Goal: Information Seeking & Learning: Learn about a topic

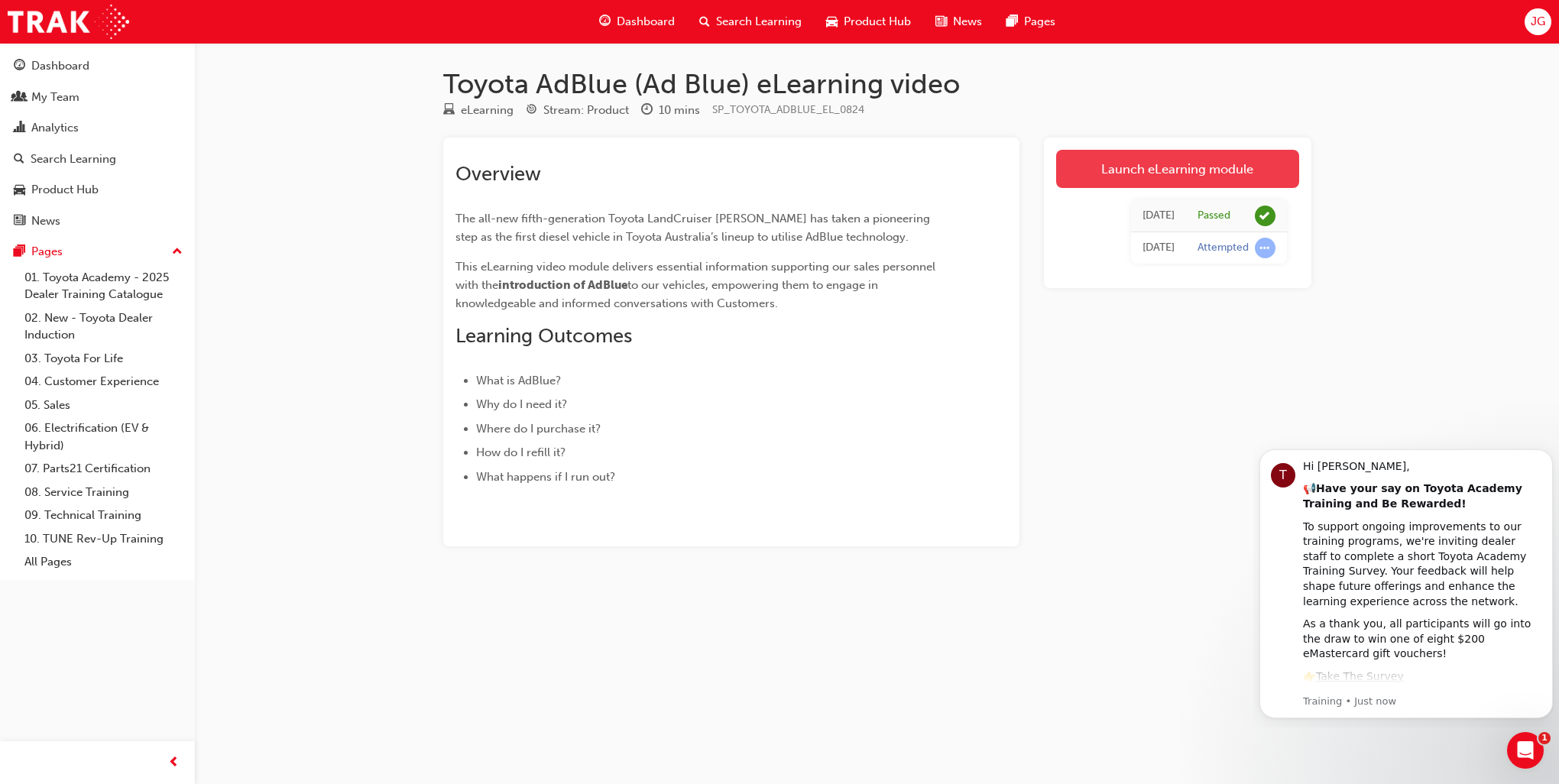
click at [1167, 166] on link "Launch eLearning module" at bounding box center [1178, 169] width 243 height 38
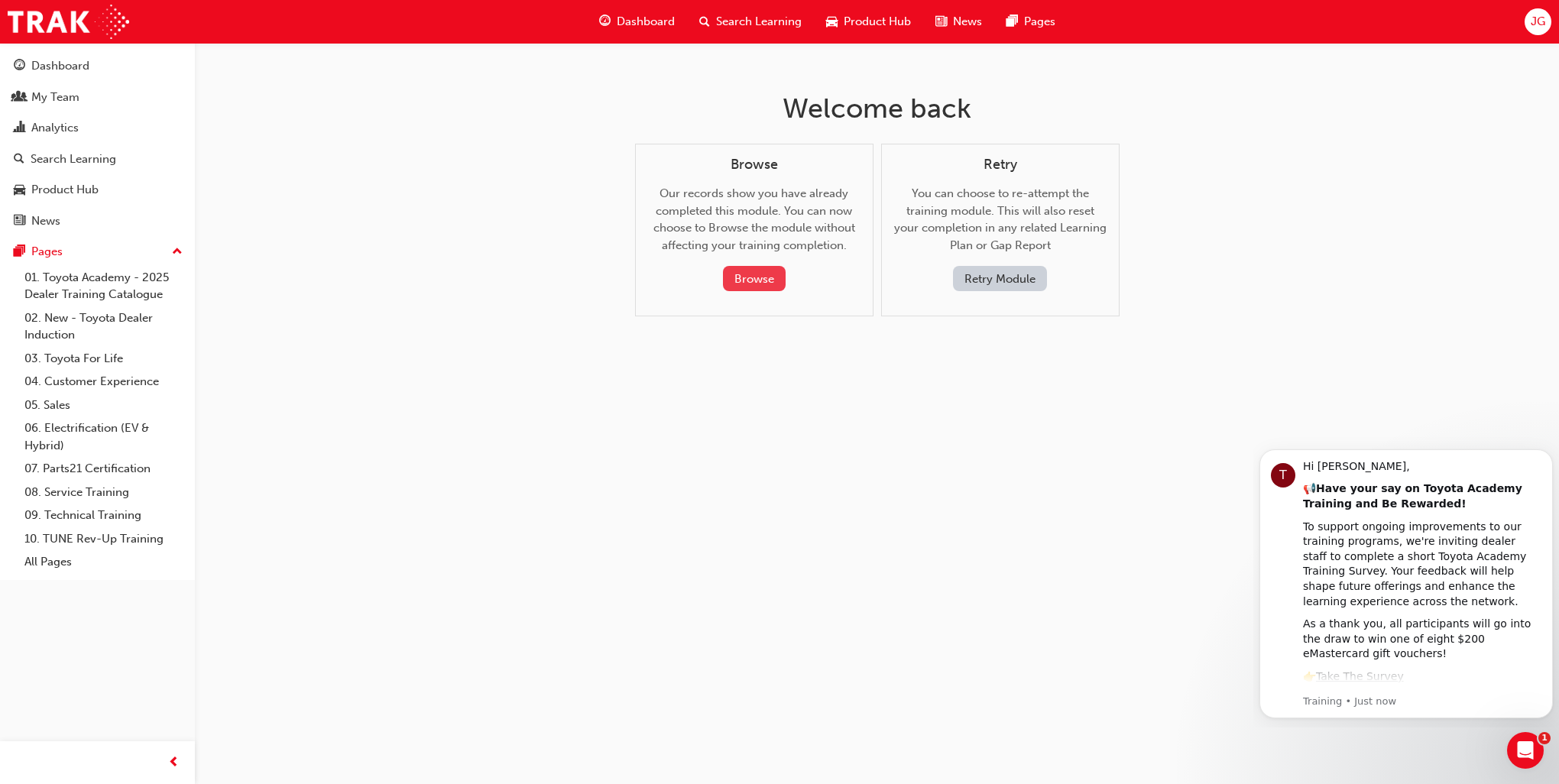
click at [755, 282] on button "Browse" at bounding box center [754, 279] width 63 height 26
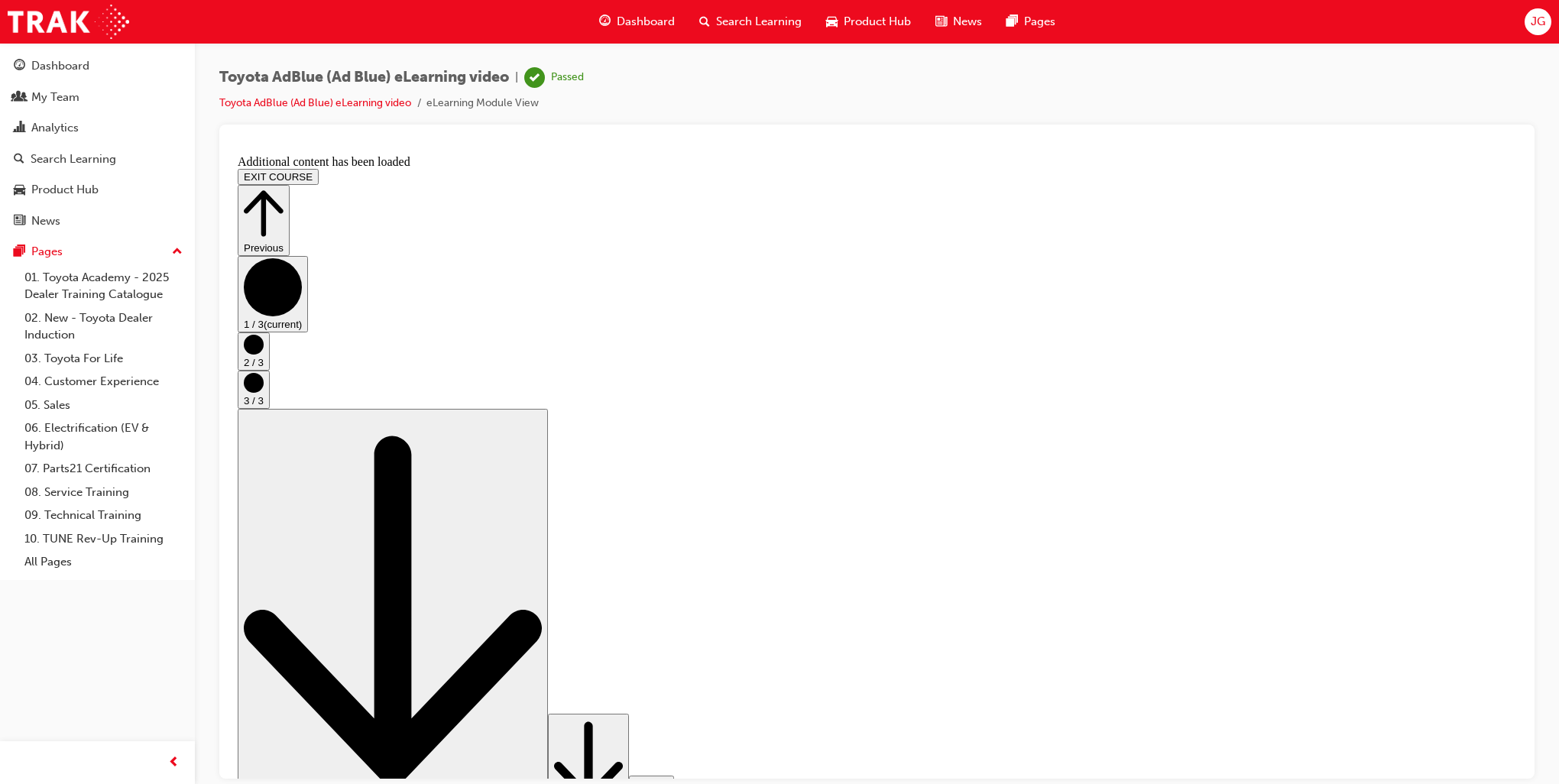
click at [623, 745] on icon "Step controls" at bounding box center [588, 762] width 69 height 81
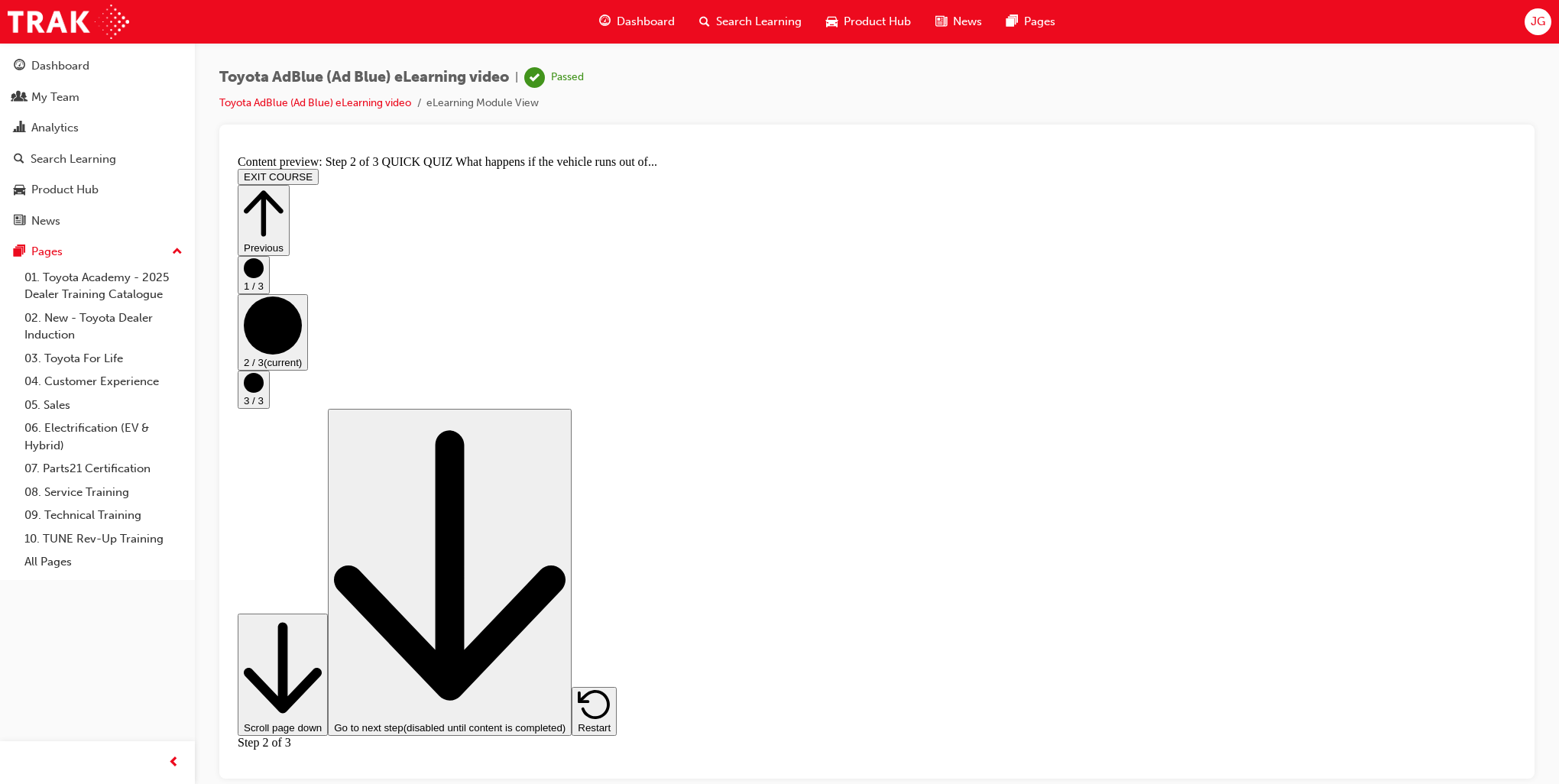
click at [322, 719] on icon "Step controls" at bounding box center [282, 667] width 78 height 104
click at [284, 189] on icon "Step controls" at bounding box center [263, 212] width 39 height 46
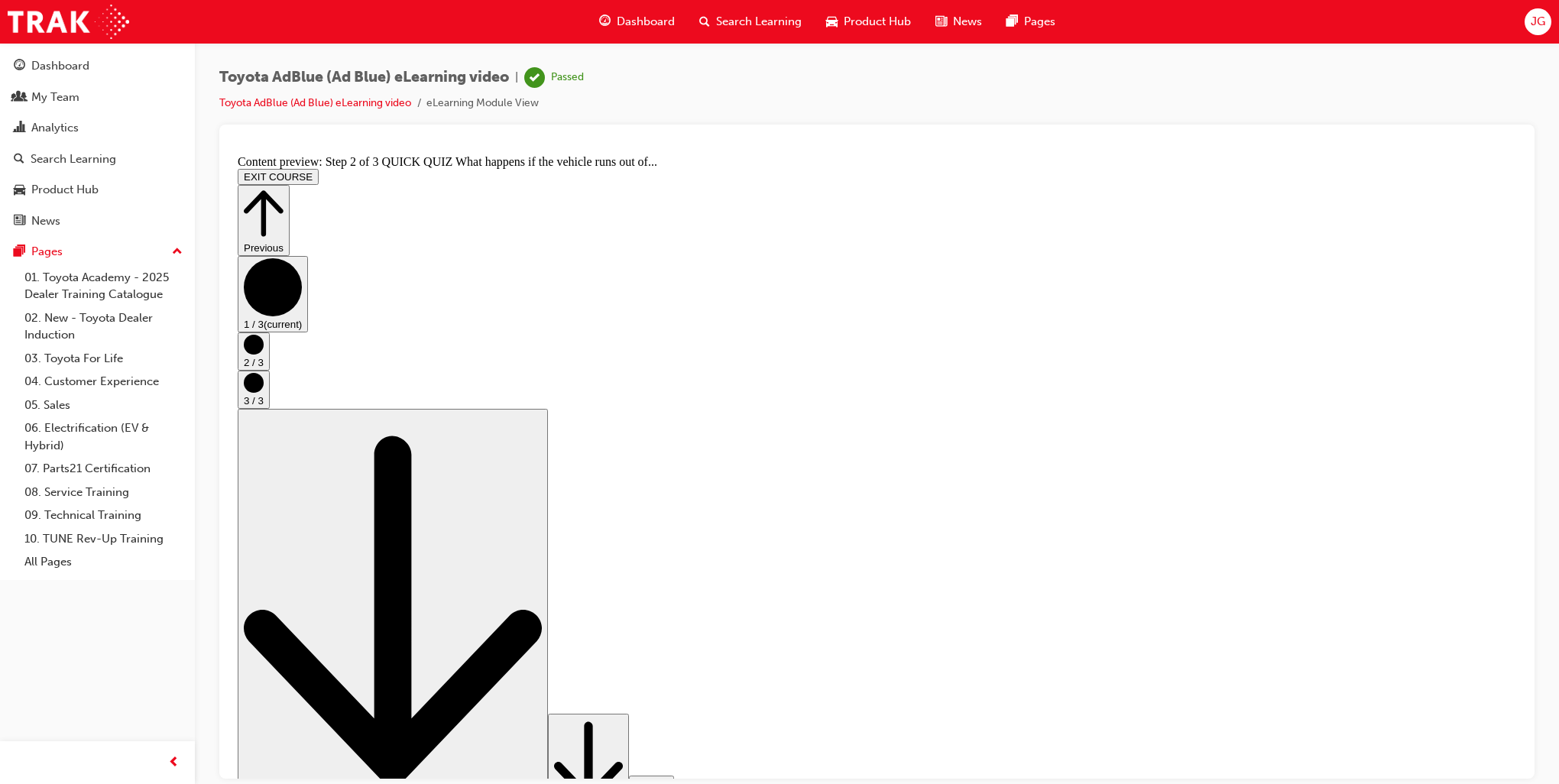
scroll to position [0, 0]
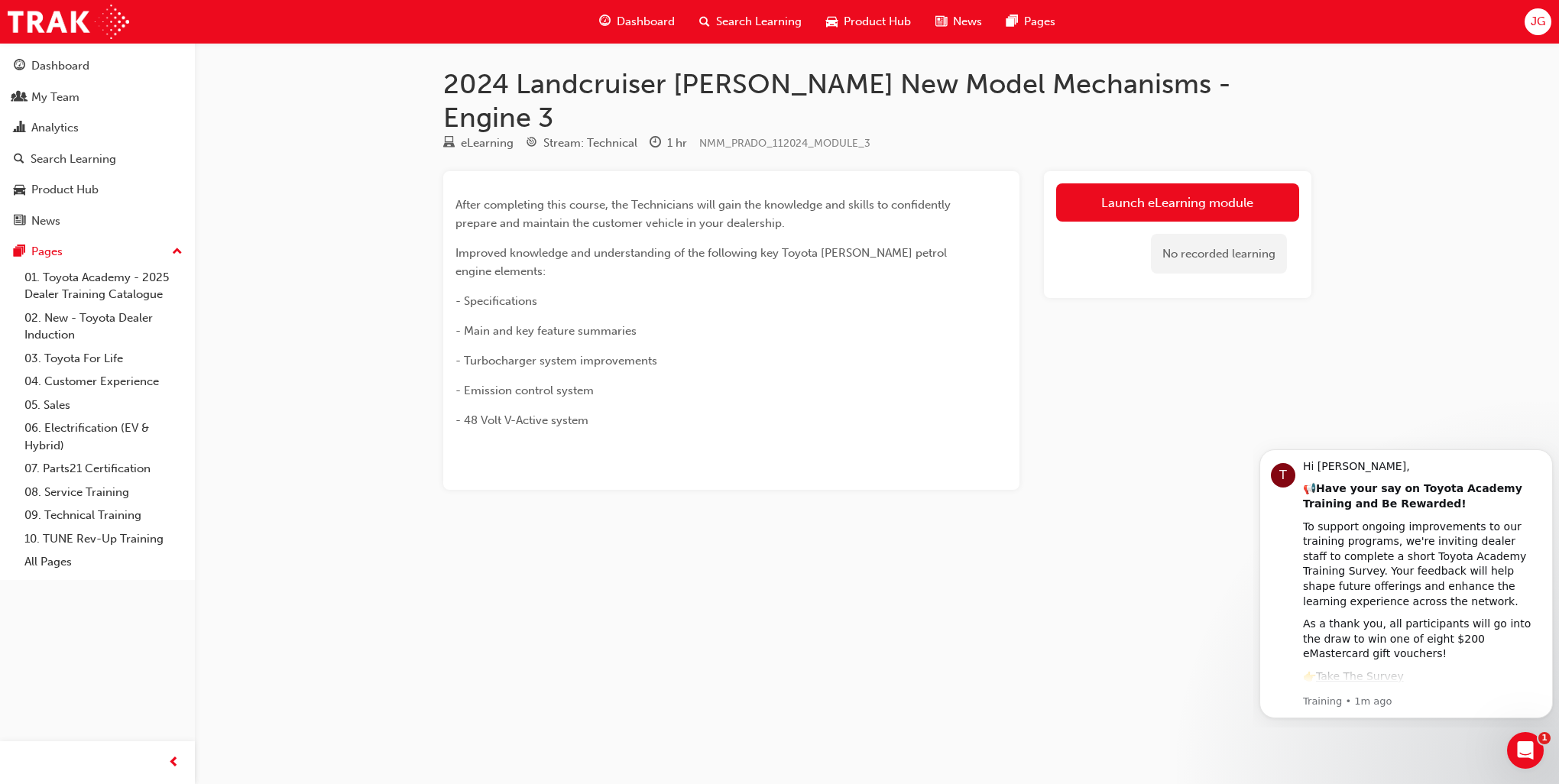
click at [1215, 183] on link "Launch eLearning module" at bounding box center [1178, 202] width 243 height 38
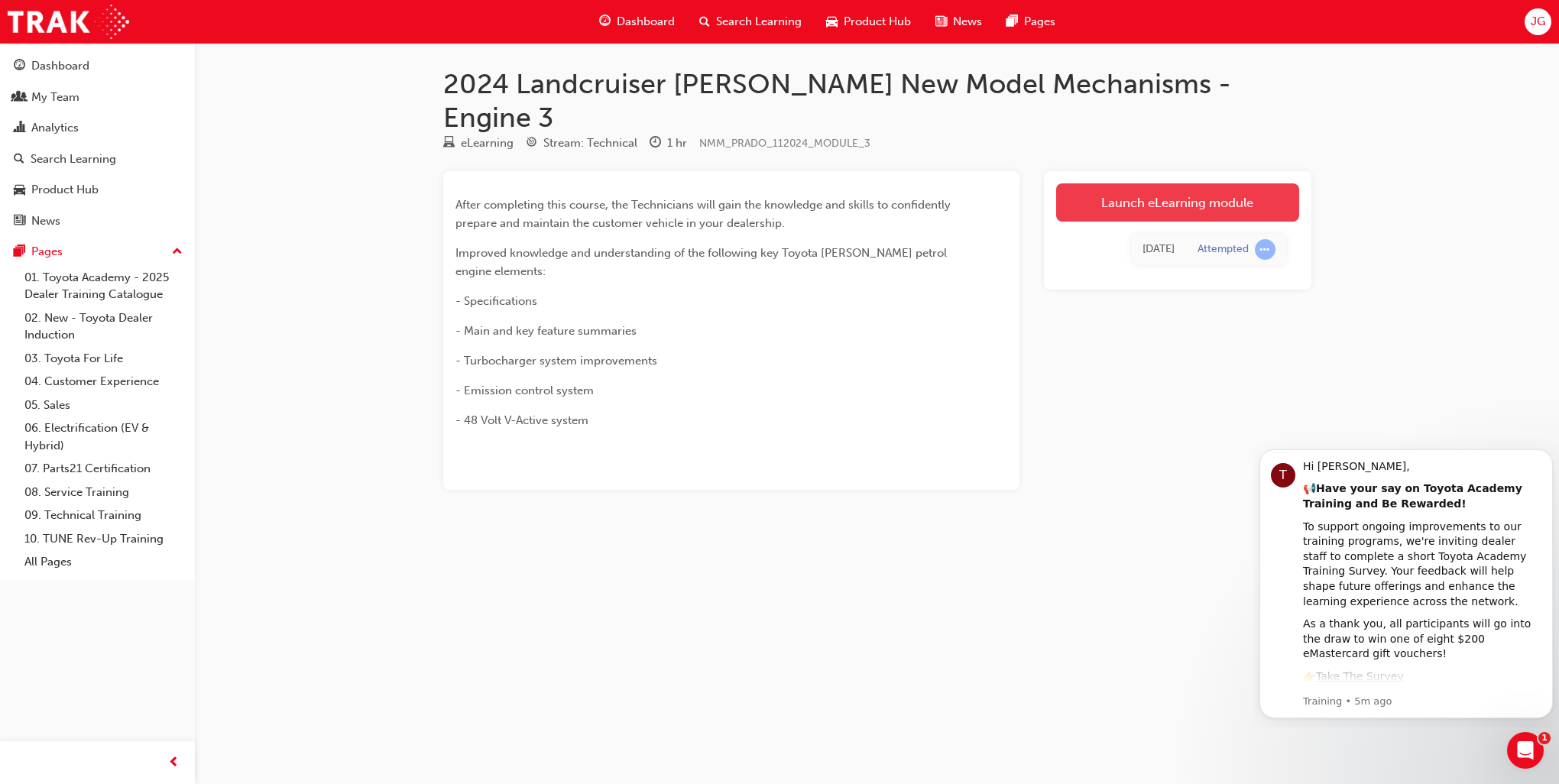
click at [1184, 183] on link "Launch eLearning module" at bounding box center [1178, 202] width 243 height 38
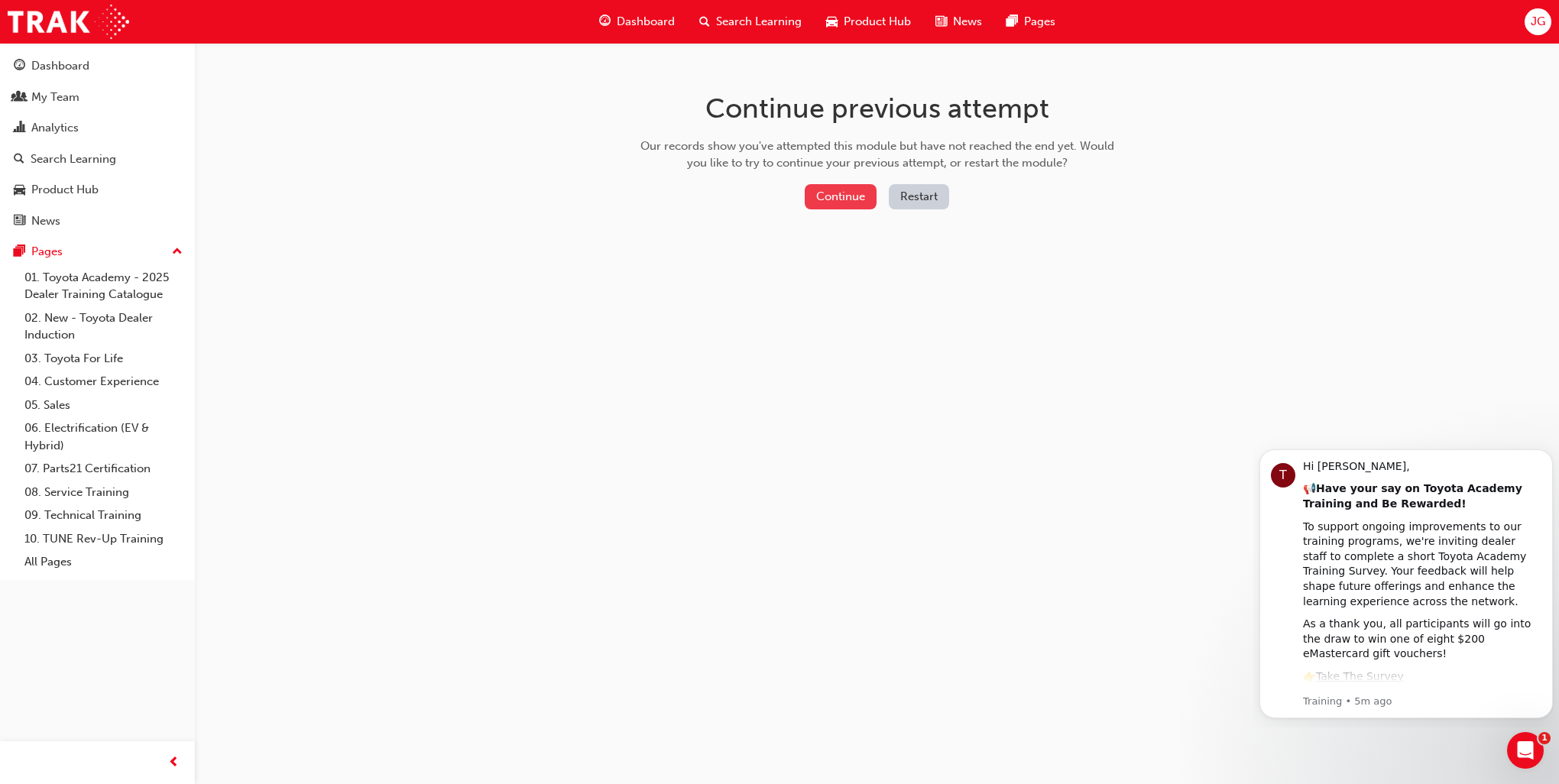
click at [847, 193] on button "Continue" at bounding box center [841, 197] width 72 height 26
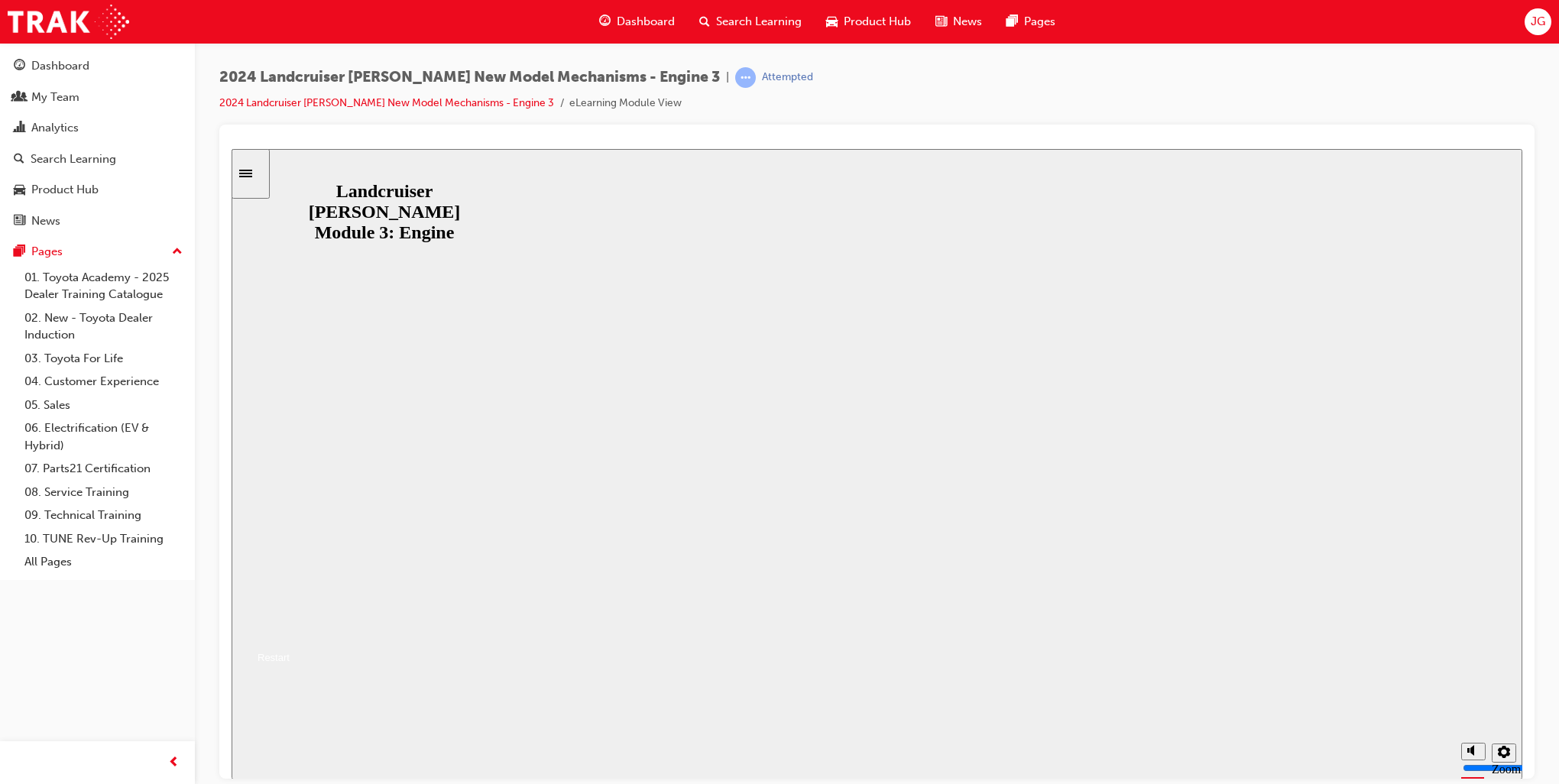
click at [290, 629] on button "Resume" at bounding box center [260, 639] width 58 height 18
